Goal: Task Accomplishment & Management: Complete application form

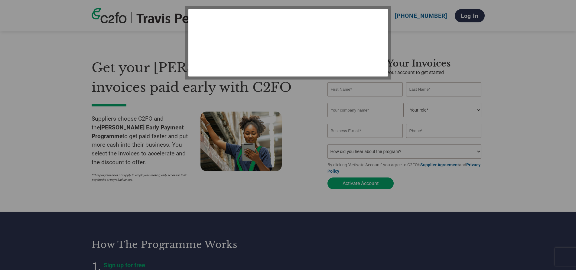
select select "en-[GEOGRAPHIC_DATA]"
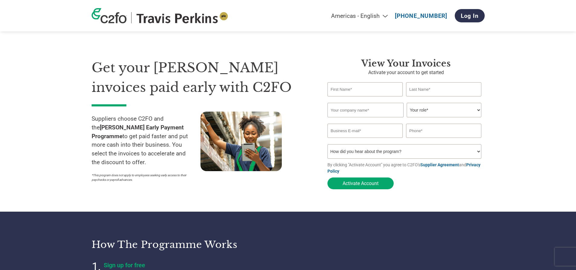
click at [349, 87] on input "text" at bounding box center [365, 89] width 76 height 14
type input "s"
type input "[PERSON_NAME]"
click at [341, 109] on input "text" at bounding box center [365, 110] width 76 height 15
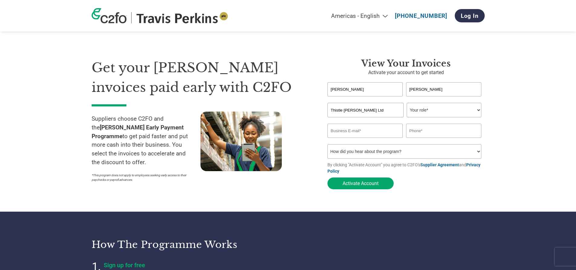
type input "Thistle [PERSON_NAME] Ltd"
click at [477, 109] on select "Your role* CFO Controller Credit Manager Finance Director Treasurer CEO Preside…" at bounding box center [444, 110] width 75 height 15
select select "CFO"
click at [407, 103] on select "Your role* CFO Controller Credit Manager Finance Director Treasurer CEO Preside…" at bounding box center [444, 110] width 75 height 15
click at [346, 131] on input "email" at bounding box center [365, 131] width 76 height 14
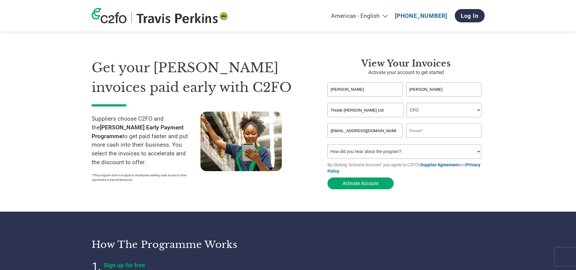
type input "admin@thistleloos.co.uk"
click at [418, 131] on input "text" at bounding box center [444, 131] width 76 height 14
type input "01455230616"
click at [478, 150] on select "How did you hear about the program? Received a letter Email Social Media Online…" at bounding box center [404, 151] width 154 height 15
select select "Email"
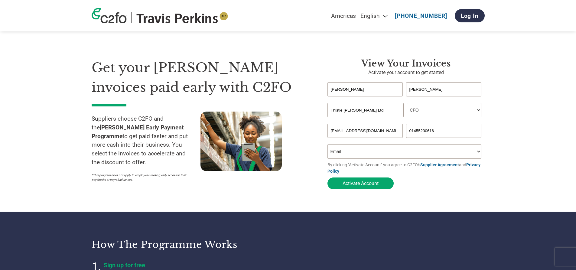
click at [327, 144] on select "How did you hear about the program? Received a letter Email Social Media Online…" at bounding box center [404, 151] width 154 height 15
click at [362, 183] on button "Activate Account" at bounding box center [360, 183] width 66 height 12
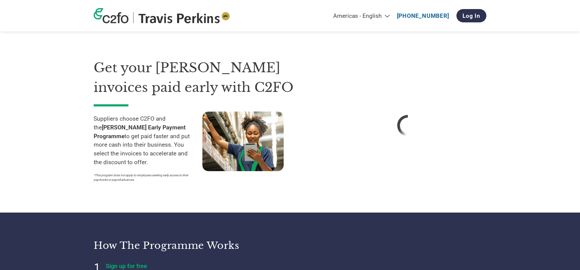
select select "en-GB"
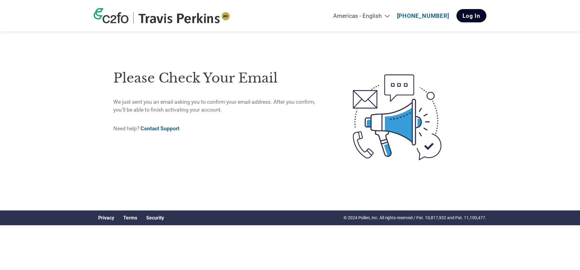
click at [466, 16] on link "Log In" at bounding box center [472, 15] width 30 height 13
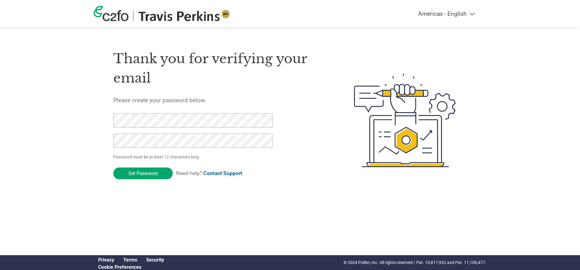
click at [144, 172] on input "Set Password" at bounding box center [143, 173] width 60 height 12
